Goal: Information Seeking & Learning: Learn about a topic

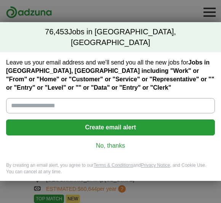
click at [114, 143] on link "No, thanks" at bounding box center [110, 145] width 197 height 8
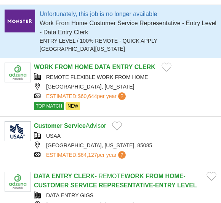
scroll to position [94, 0]
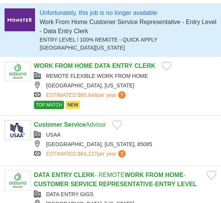
click at [93, 125] on link "Customer Service Advisor" at bounding box center [70, 124] width 72 height 6
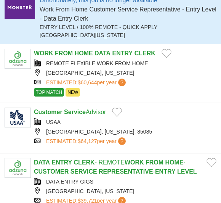
click at [112, 56] on link "WORK FROM HOME DATA ENTRY CLERK" at bounding box center [95, 53] width 122 height 6
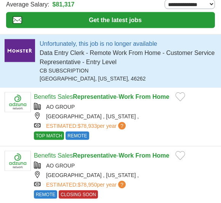
scroll to position [63, 0]
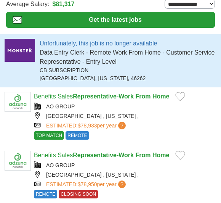
click at [143, 154] on strong "From" at bounding box center [142, 155] width 15 height 6
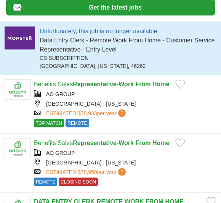
click at [146, 146] on strong "From" at bounding box center [142, 142] width 15 height 6
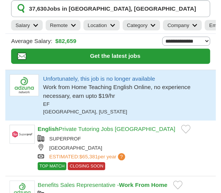
scroll to position [37, 0]
